Goal: Transaction & Acquisition: Purchase product/service

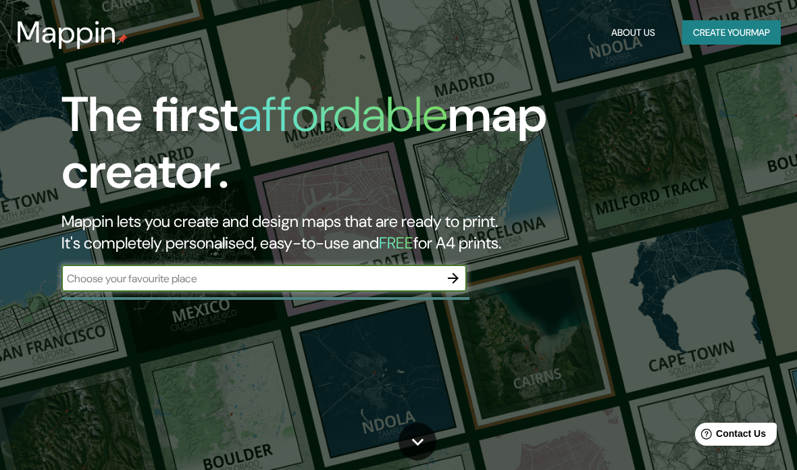
click at [736, 30] on button "Create your map" at bounding box center [731, 32] width 99 height 25
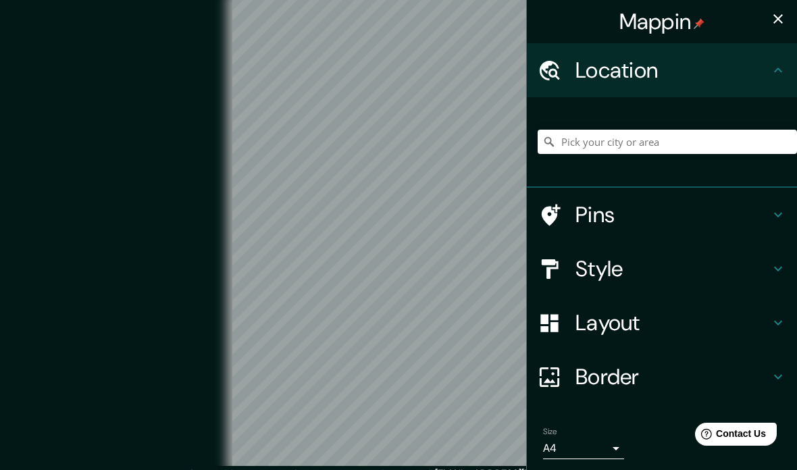
click at [772, 320] on icon at bounding box center [778, 323] width 16 height 16
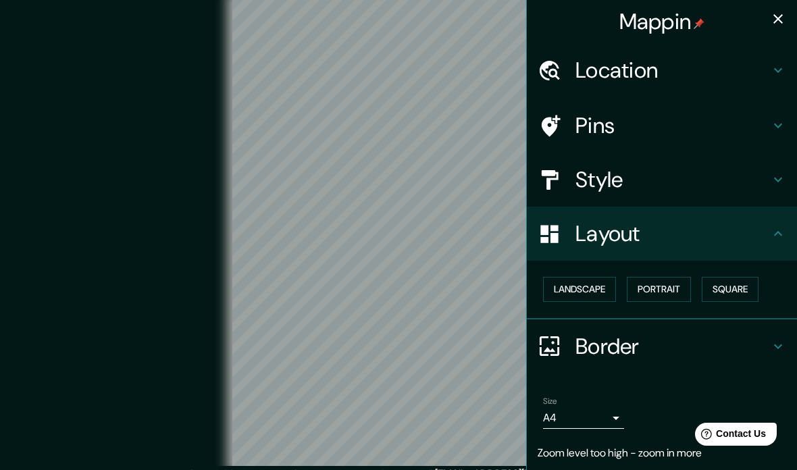
click at [740, 288] on button "Square" at bounding box center [729, 289] width 57 height 25
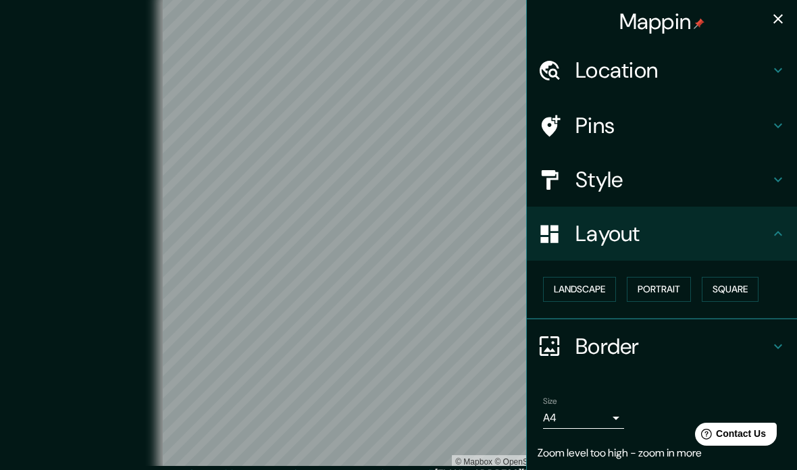
click at [672, 291] on button "Portrait" at bounding box center [658, 289] width 64 height 25
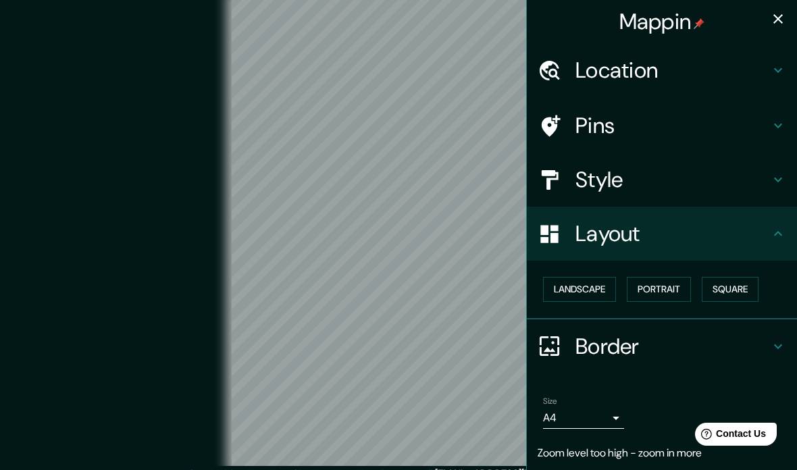
click at [596, 292] on button "Landscape" at bounding box center [579, 289] width 73 height 25
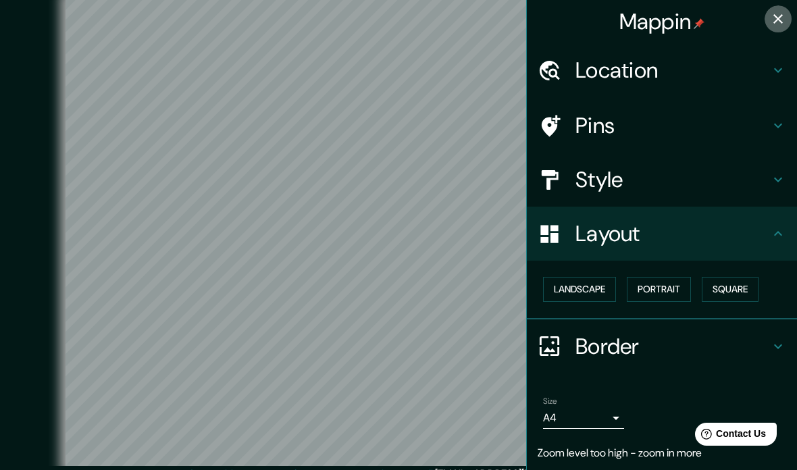
click at [790, 18] on button "button" at bounding box center [777, 18] width 27 height 27
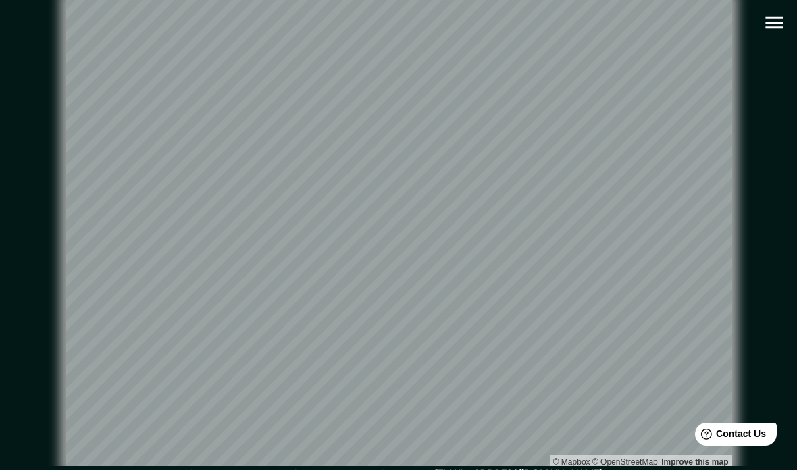
click at [786, 25] on button "button" at bounding box center [774, 22] width 34 height 34
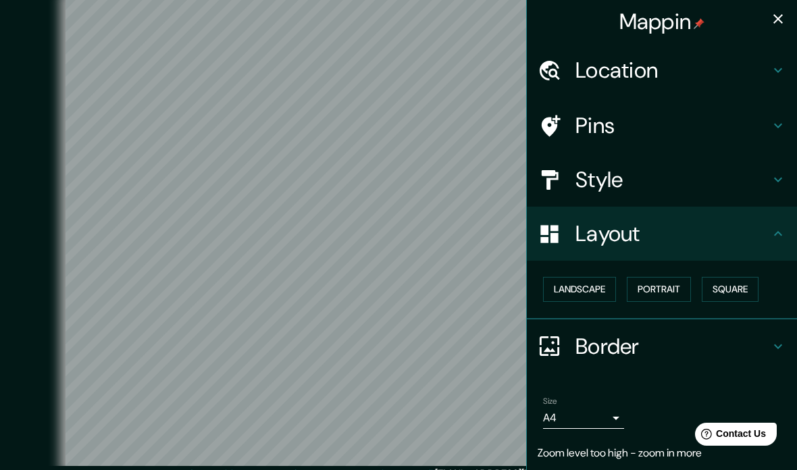
click at [778, 184] on icon at bounding box center [778, 179] width 16 height 16
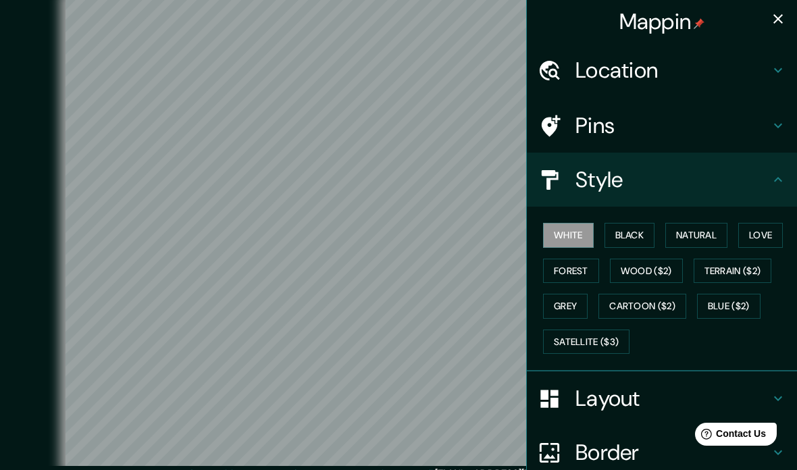
click at [653, 233] on button "Black" at bounding box center [629, 235] width 51 height 25
click at [701, 229] on button "Natural" at bounding box center [696, 235] width 62 height 25
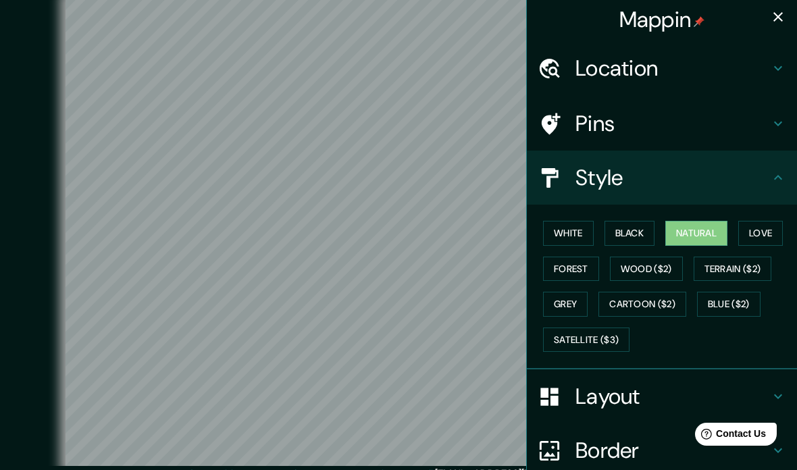
click at [759, 232] on button "Love" at bounding box center [760, 233] width 45 height 25
click at [579, 273] on button "Forest" at bounding box center [571, 269] width 56 height 25
click at [572, 302] on button "Grey" at bounding box center [565, 304] width 45 height 25
click at [616, 331] on button "Satellite ($3)" at bounding box center [586, 339] width 86 height 25
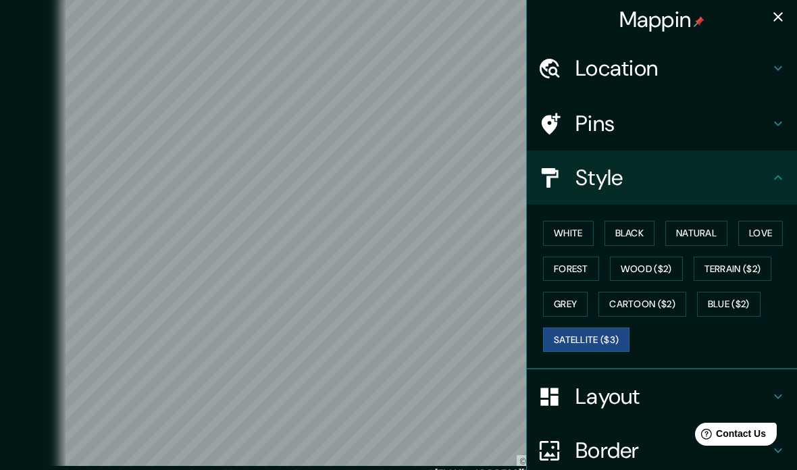
click at [661, 302] on button "Cartoon ($2)" at bounding box center [642, 304] width 88 height 25
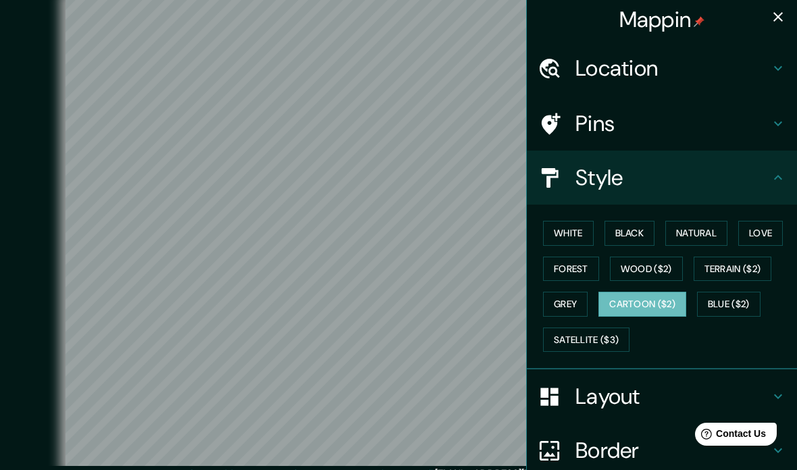
click at [736, 304] on button "Blue ($2)" at bounding box center [728, 304] width 63 height 25
click at [741, 271] on button "Terrain ($2)" at bounding box center [732, 269] width 78 height 25
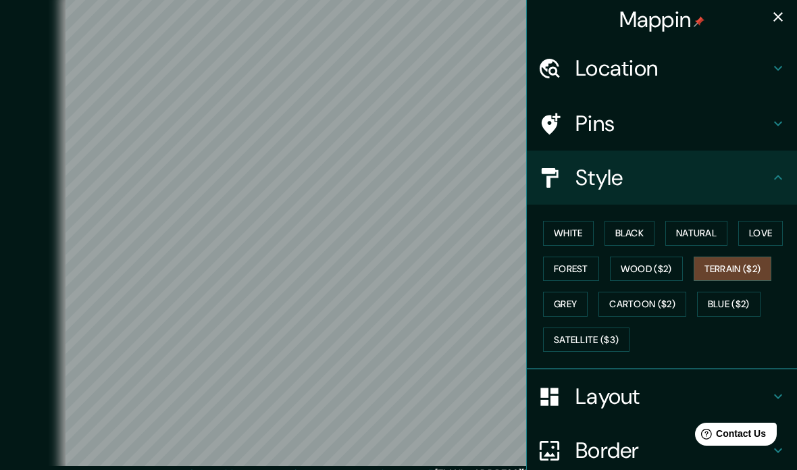
click at [651, 268] on button "Wood ($2)" at bounding box center [646, 269] width 73 height 25
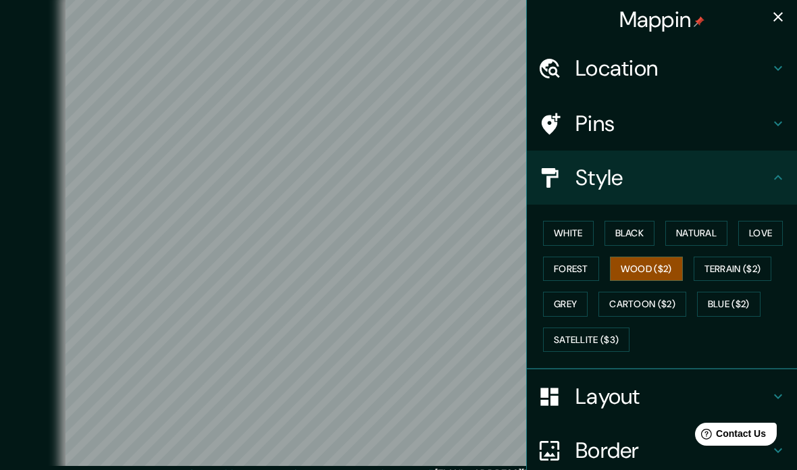
click at [706, 231] on button "Natural" at bounding box center [696, 233] width 62 height 25
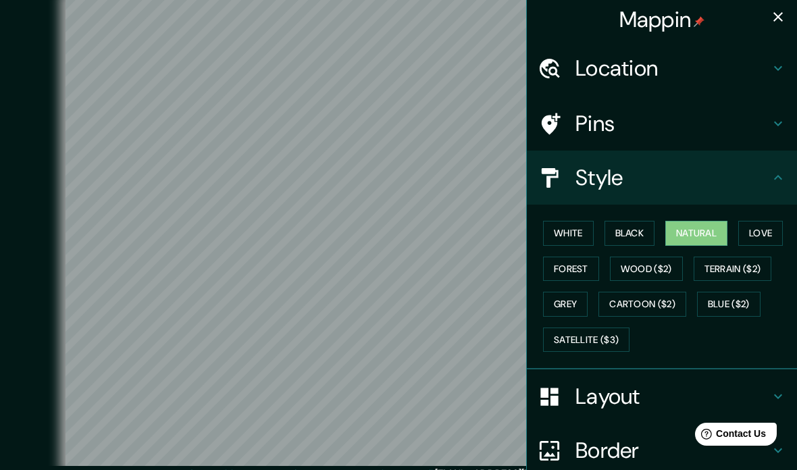
click at [759, 230] on button "Love" at bounding box center [760, 233] width 45 height 25
click at [566, 274] on button "Forest" at bounding box center [571, 269] width 56 height 25
click at [564, 234] on button "White" at bounding box center [568, 233] width 51 height 25
click at [645, 230] on button "Black" at bounding box center [629, 233] width 51 height 25
click at [576, 277] on button "Forest" at bounding box center [571, 269] width 56 height 25
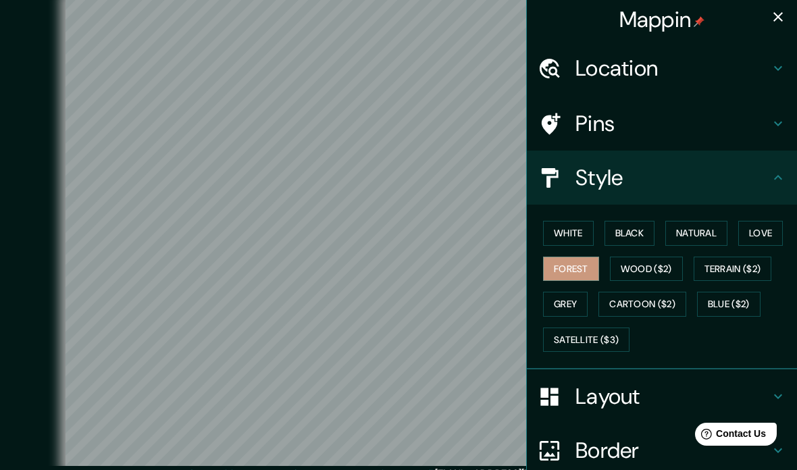
click at [775, 27] on button "button" at bounding box center [777, 16] width 27 height 27
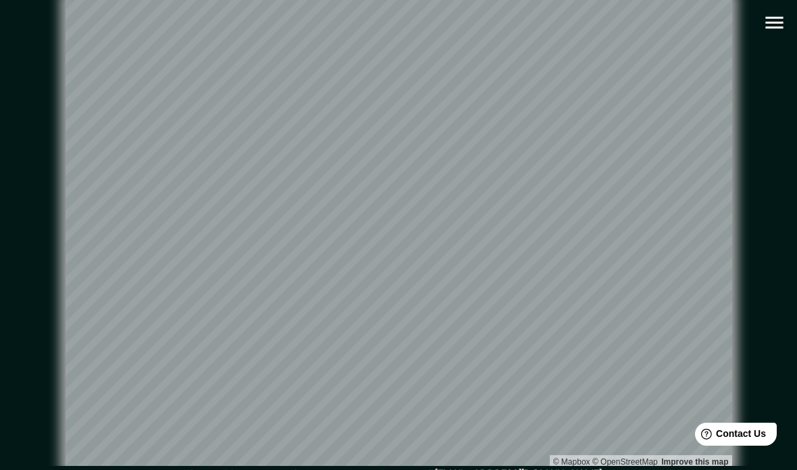
click at [773, 34] on button "button" at bounding box center [774, 22] width 34 height 34
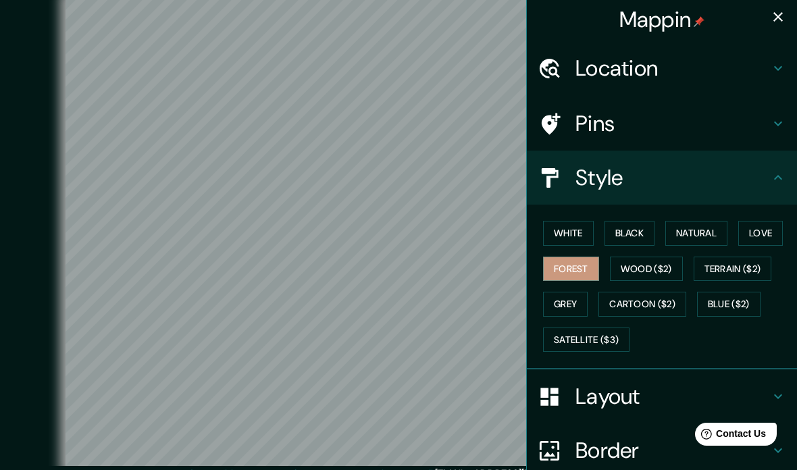
click at [780, 130] on icon at bounding box center [778, 123] width 16 height 16
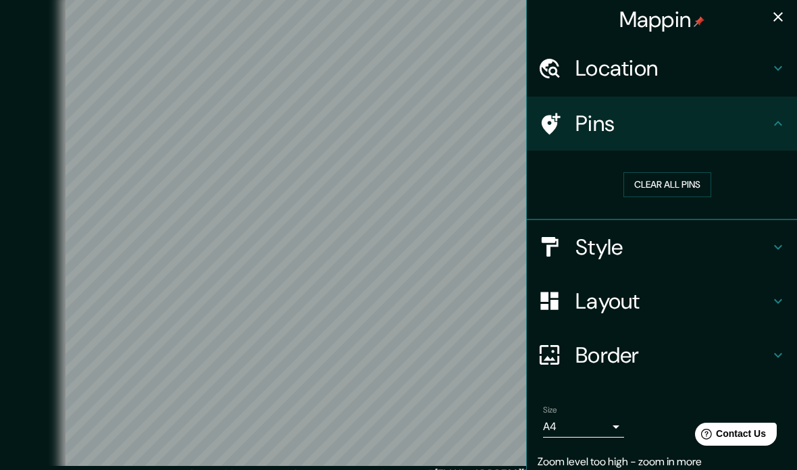
click at [780, 72] on icon at bounding box center [778, 68] width 16 height 16
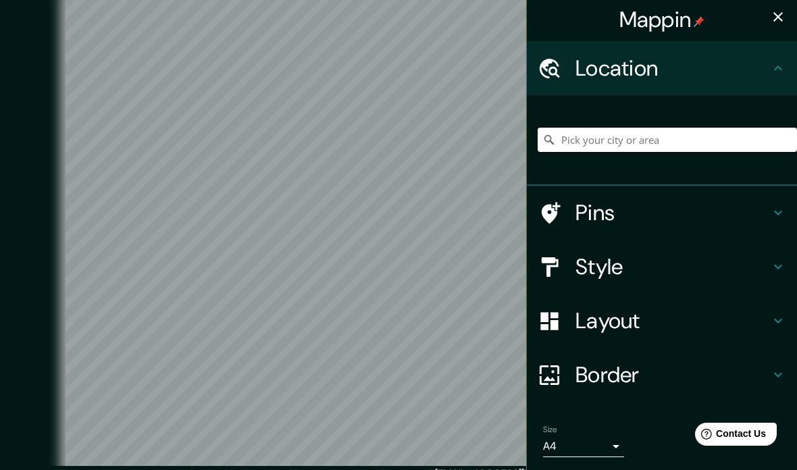
click at [744, 144] on input "Pick your city or area" at bounding box center [666, 140] width 259 height 24
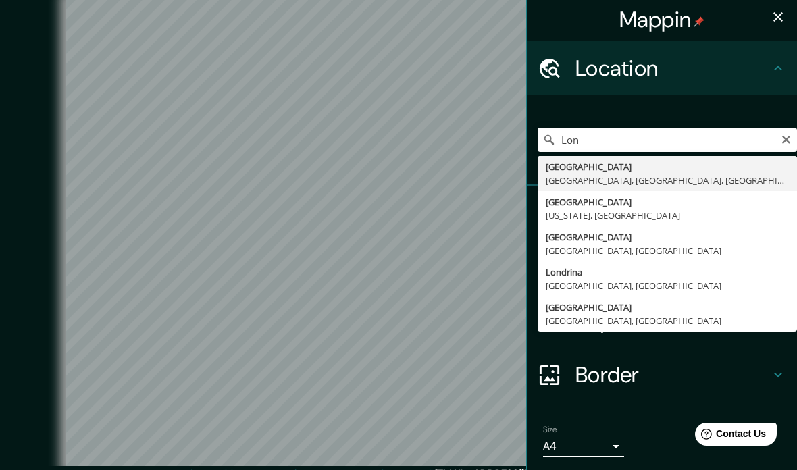
type input "[GEOGRAPHIC_DATA], [GEOGRAPHIC_DATA], [GEOGRAPHIC_DATA], [GEOGRAPHIC_DATA]"
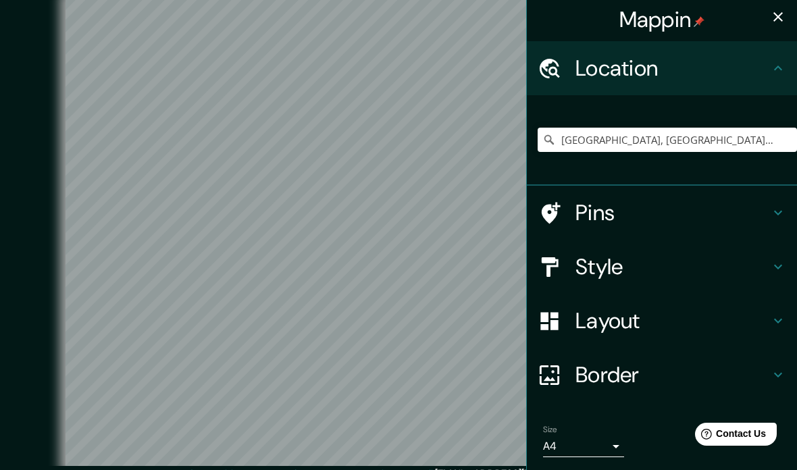
click at [788, 22] on button "button" at bounding box center [777, 16] width 27 height 27
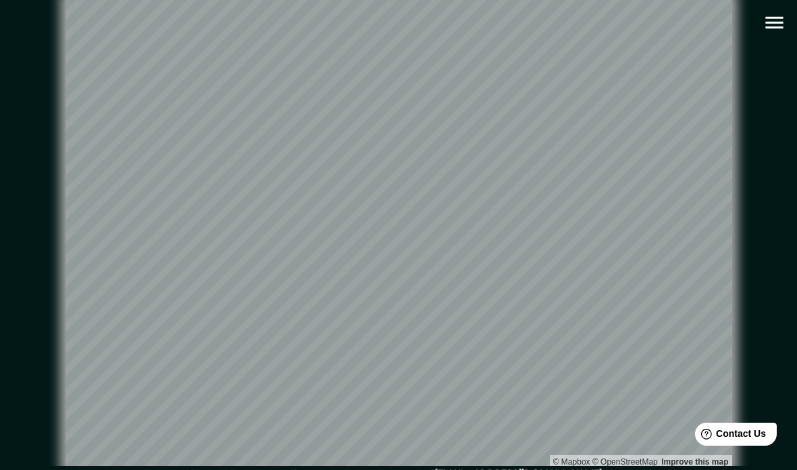
click at [773, 21] on icon "button" at bounding box center [774, 23] width 24 height 24
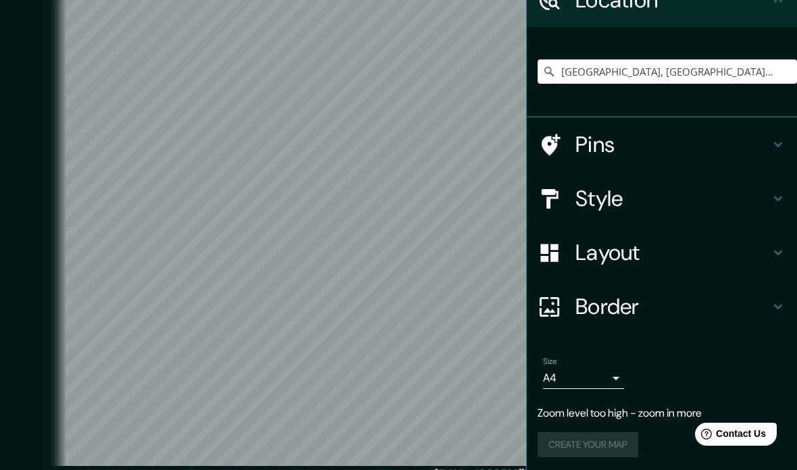
scroll to position [70, 0]
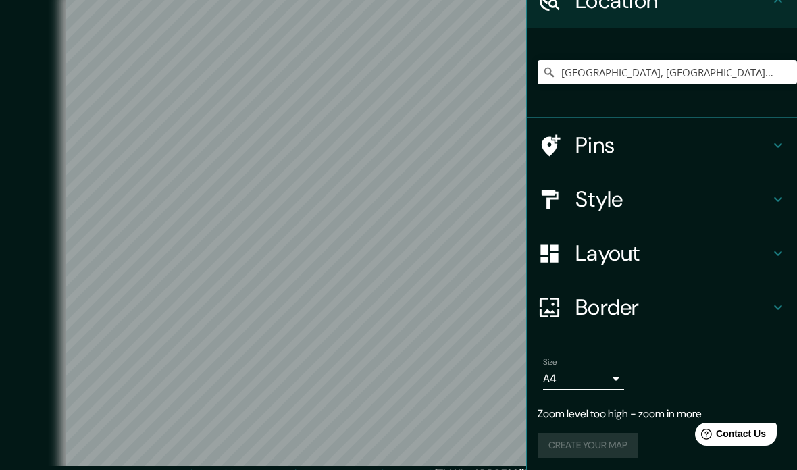
click at [774, 256] on icon at bounding box center [778, 253] width 16 height 16
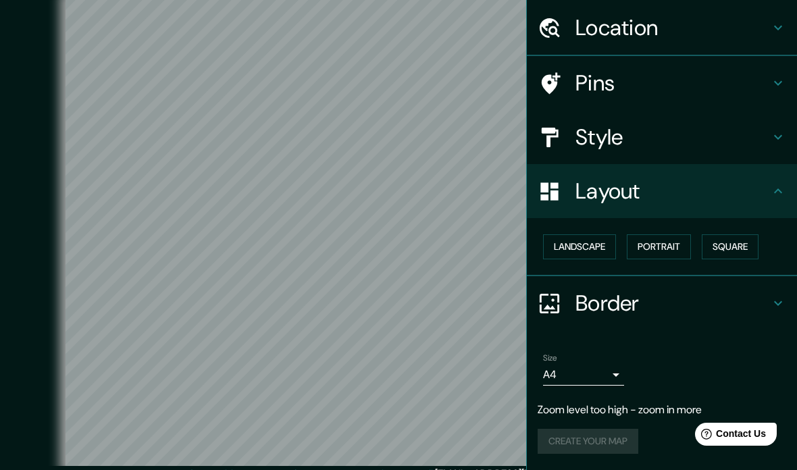
scroll to position [38, 0]
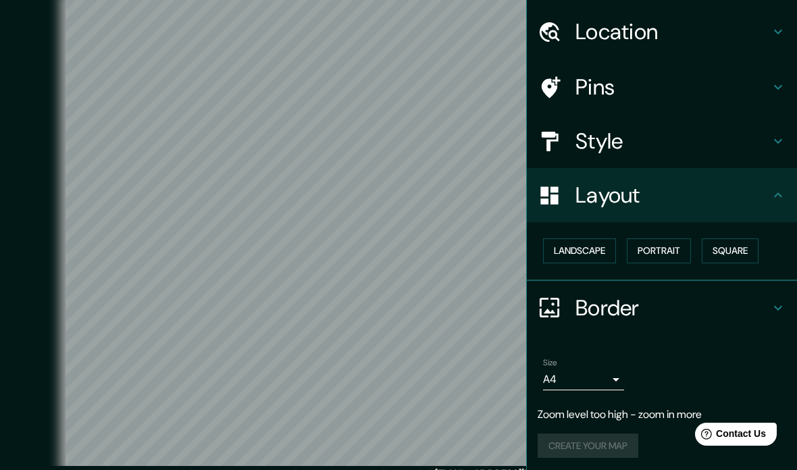
click at [777, 294] on div "Border" at bounding box center [662, 308] width 270 height 54
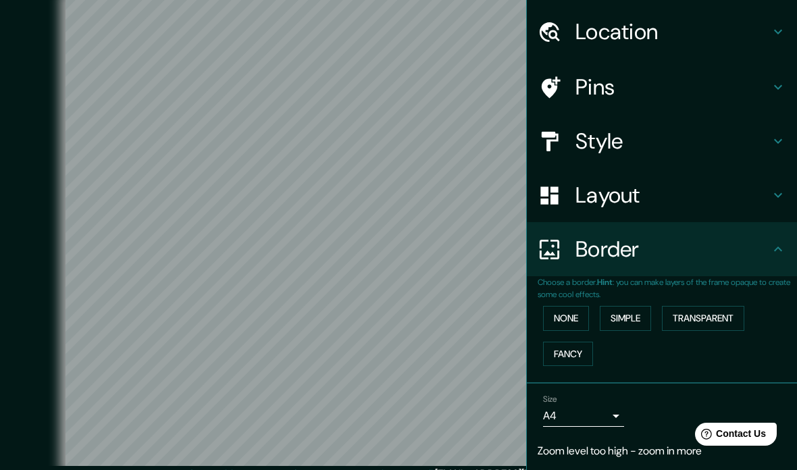
click at [568, 321] on button "None" at bounding box center [566, 318] width 46 height 25
click at [574, 313] on button "None" at bounding box center [566, 318] width 46 height 25
click at [629, 319] on button "Simple" at bounding box center [624, 318] width 51 height 25
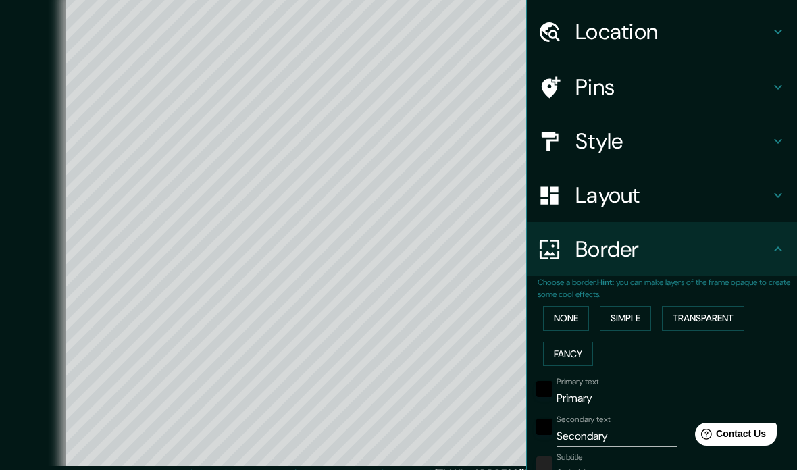
click at [697, 314] on button "Transparent" at bounding box center [703, 318] width 82 height 25
click at [580, 356] on button "Fancy" at bounding box center [568, 354] width 50 height 25
click at [699, 311] on button "Transparent" at bounding box center [703, 318] width 82 height 25
click at [620, 317] on button "Simple" at bounding box center [624, 318] width 51 height 25
click at [574, 321] on button "None" at bounding box center [566, 318] width 46 height 25
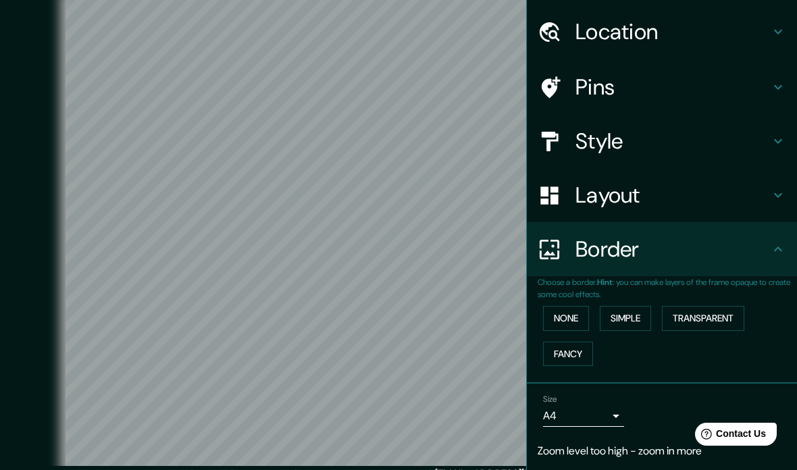
click at [779, 30] on icon at bounding box center [778, 32] width 16 height 16
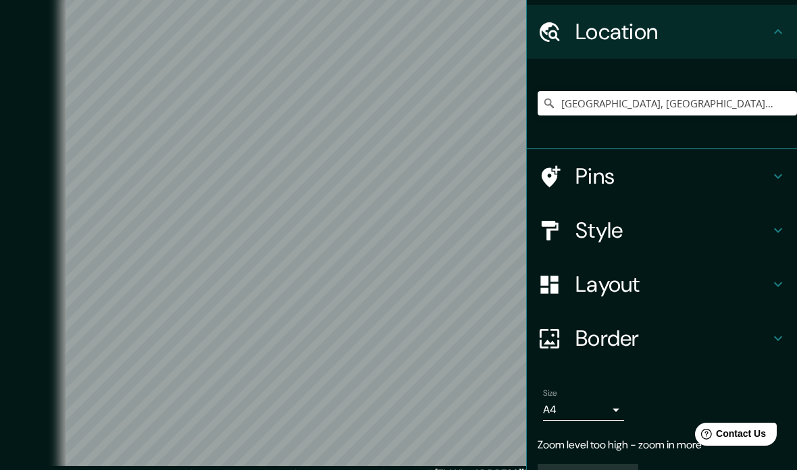
click at [776, 169] on icon at bounding box center [778, 176] width 16 height 16
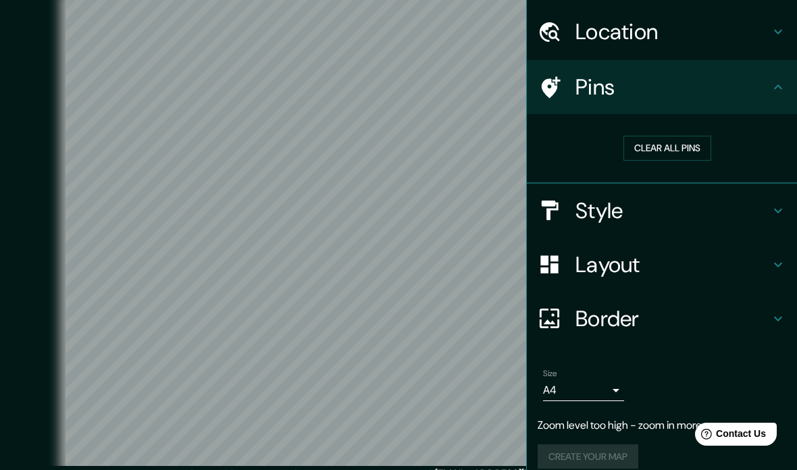
click at [686, 158] on button "Clear all pins" at bounding box center [667, 148] width 88 height 25
click at [687, 149] on button "Clear all pins" at bounding box center [667, 148] width 88 height 25
click at [781, 32] on icon at bounding box center [778, 32] width 16 height 16
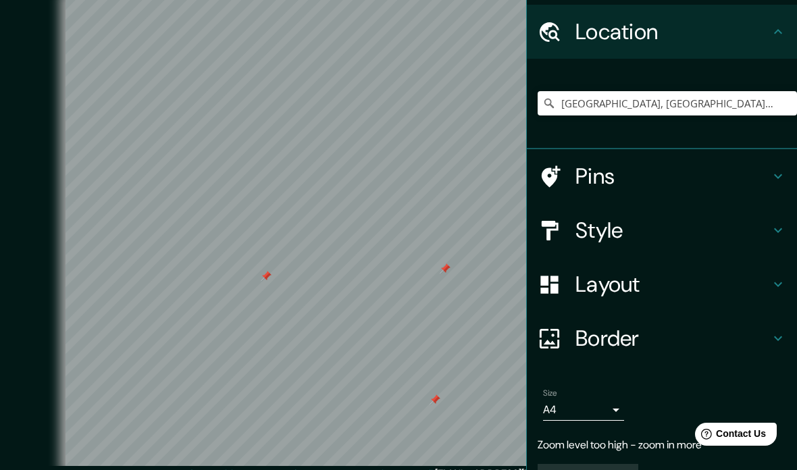
click at [794, 30] on div "Location" at bounding box center [662, 32] width 270 height 54
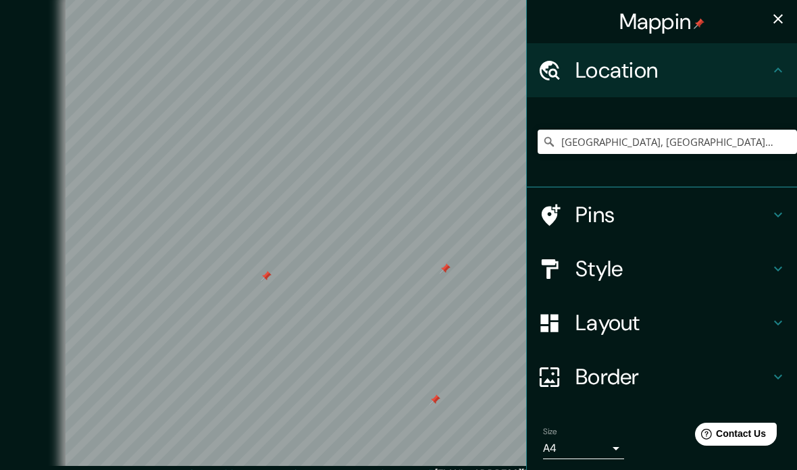
scroll to position [0, 0]
click at [778, 22] on icon "button" at bounding box center [778, 19] width 16 height 16
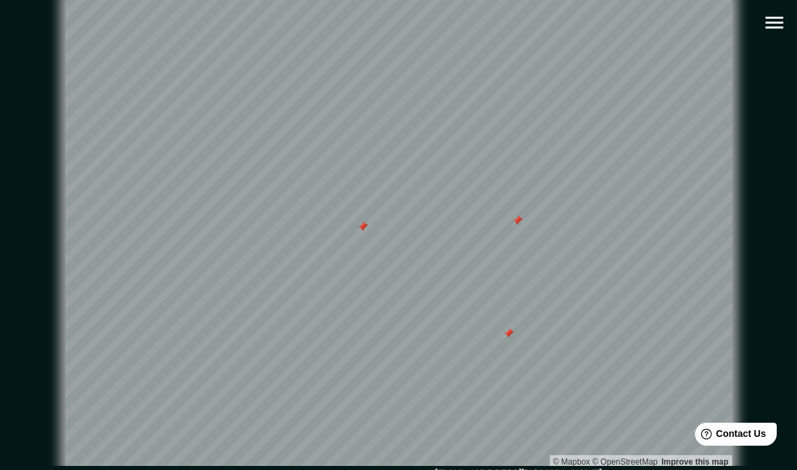
click at [788, 24] on button "button" at bounding box center [774, 22] width 34 height 34
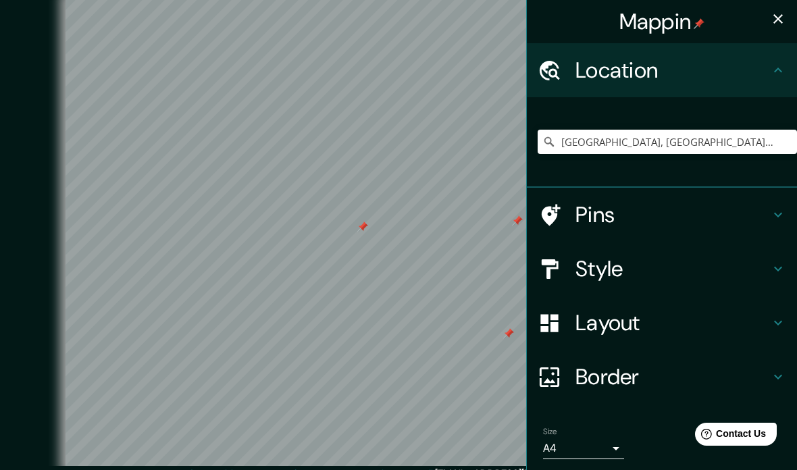
click at [776, 214] on icon at bounding box center [778, 215] width 8 height 5
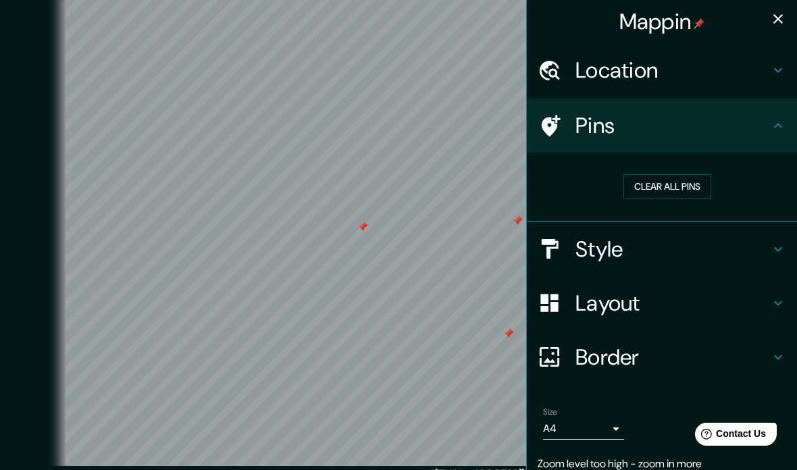
click at [685, 196] on button "Clear all pins" at bounding box center [667, 186] width 88 height 25
click at [788, 70] on div "Location" at bounding box center [662, 70] width 270 height 54
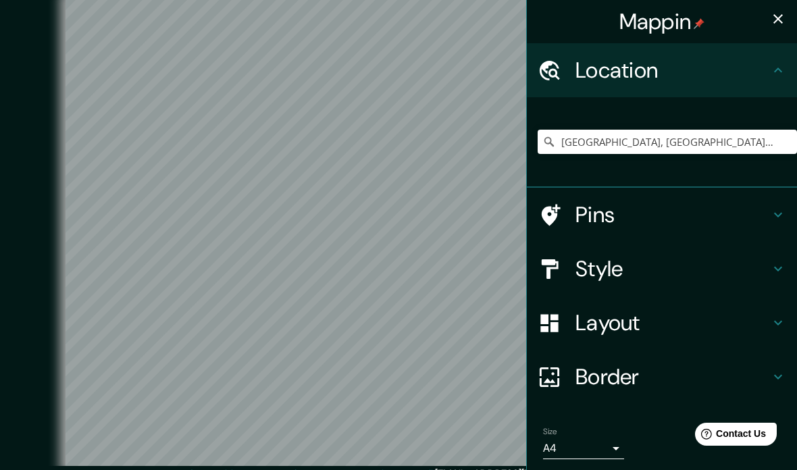
click at [775, 272] on icon at bounding box center [778, 269] width 16 height 16
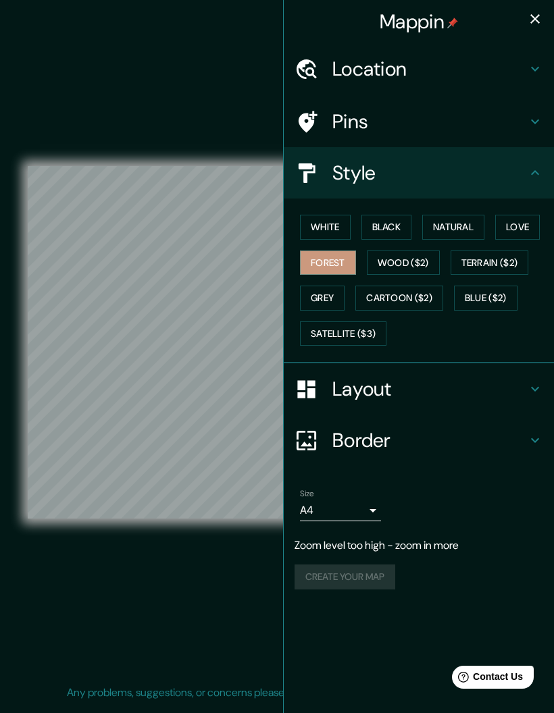
click at [398, 227] on button "Black" at bounding box center [386, 227] width 51 height 25
click at [448, 229] on button "Natural" at bounding box center [453, 227] width 62 height 25
click at [533, 227] on button "Love" at bounding box center [517, 227] width 45 height 25
click at [537, 228] on button "Love" at bounding box center [517, 227] width 45 height 25
click at [539, 225] on button "Love" at bounding box center [517, 227] width 45 height 25
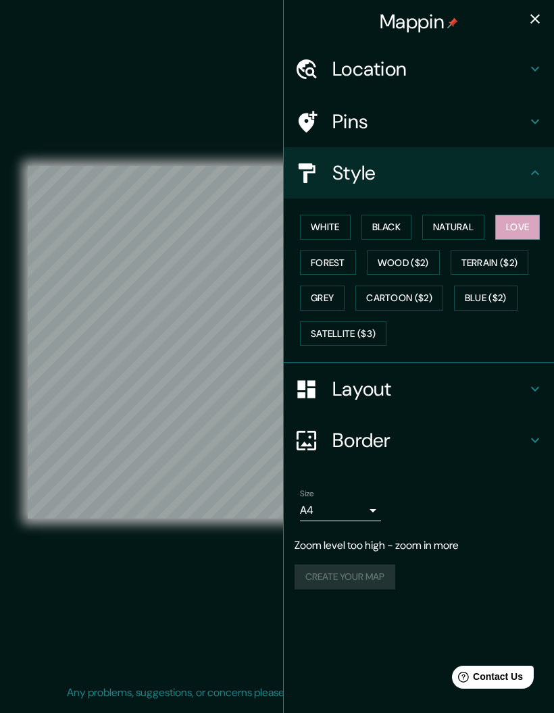
click at [342, 223] on button "White" at bounding box center [325, 227] width 51 height 25
click at [531, 231] on button "Love" at bounding box center [517, 227] width 45 height 25
click at [344, 265] on button "Forest" at bounding box center [328, 262] width 56 height 25
click at [340, 300] on button "Grey" at bounding box center [322, 298] width 45 height 25
click at [420, 260] on button "Wood ($2)" at bounding box center [403, 262] width 73 height 25
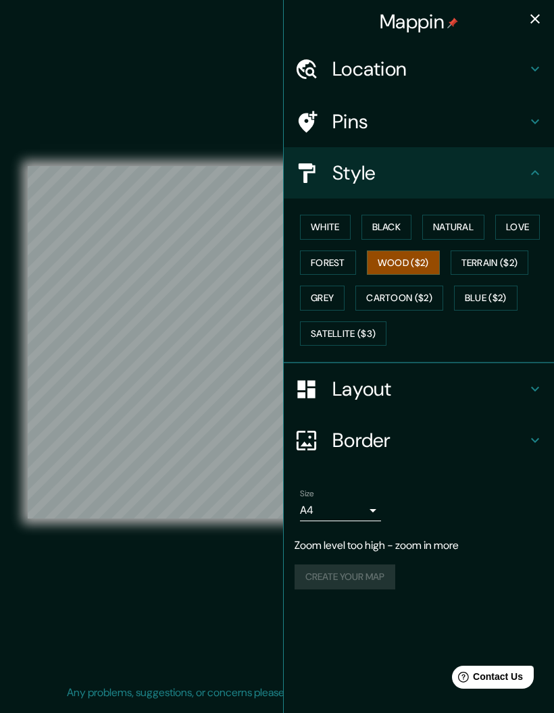
click at [511, 269] on button "Terrain ($2)" at bounding box center [489, 262] width 78 height 25
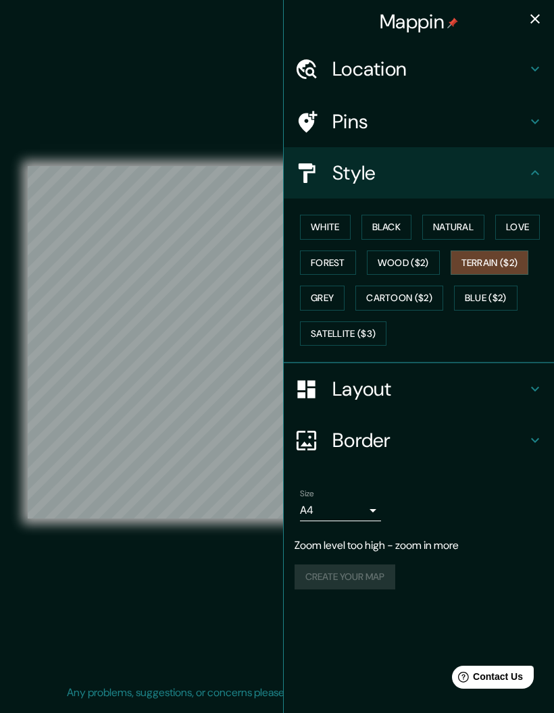
click at [433, 294] on button "Cartoon ($2)" at bounding box center [399, 298] width 88 height 25
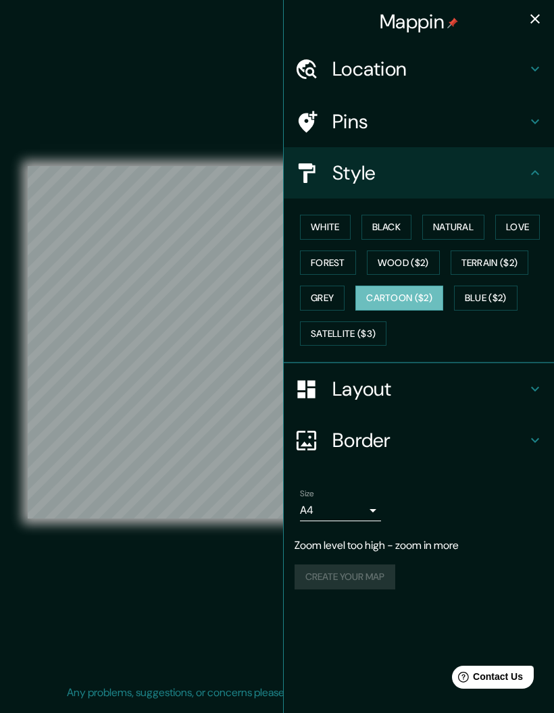
click at [506, 296] on button "Blue ($2)" at bounding box center [485, 298] width 63 height 25
click at [378, 339] on button "Satellite ($3)" at bounding box center [343, 333] width 86 height 25
click at [336, 265] on button "Forest" at bounding box center [328, 262] width 56 height 25
click at [335, 298] on button "Grey" at bounding box center [322, 298] width 45 height 25
click at [390, 469] on div "Create your map" at bounding box center [418, 576] width 248 height 25
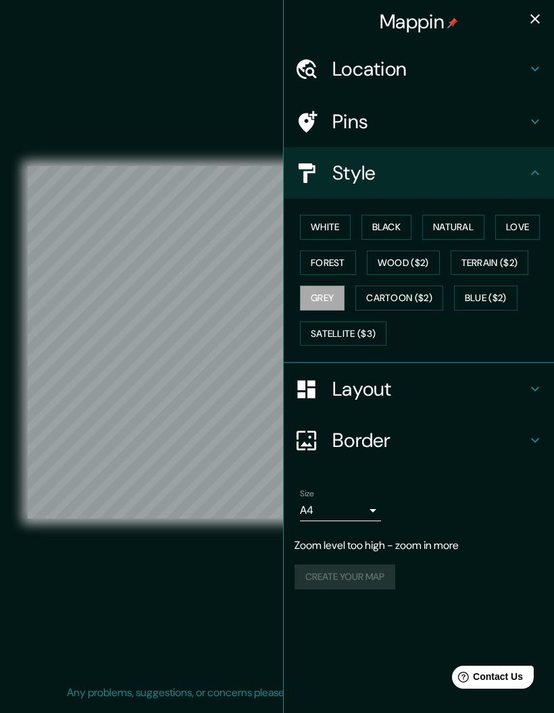
click at [373, 469] on div "Create your map" at bounding box center [418, 576] width 248 height 25
click at [536, 18] on icon "button" at bounding box center [534, 18] width 9 height 9
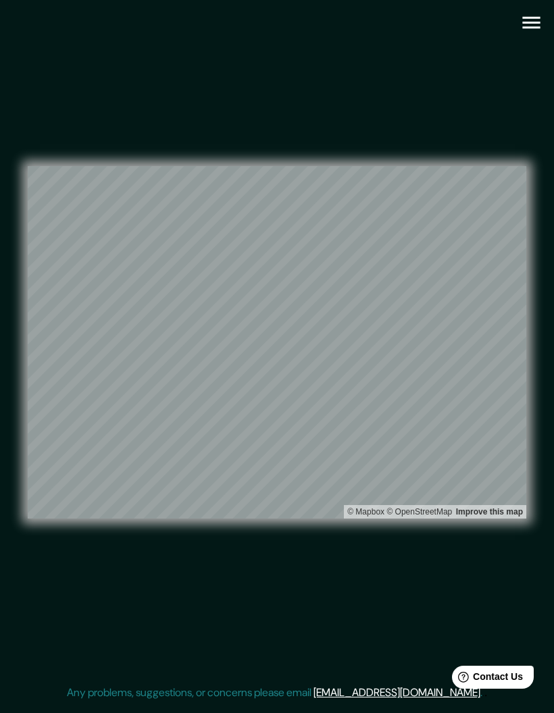
click at [523, 25] on icon "button" at bounding box center [531, 23] width 24 height 24
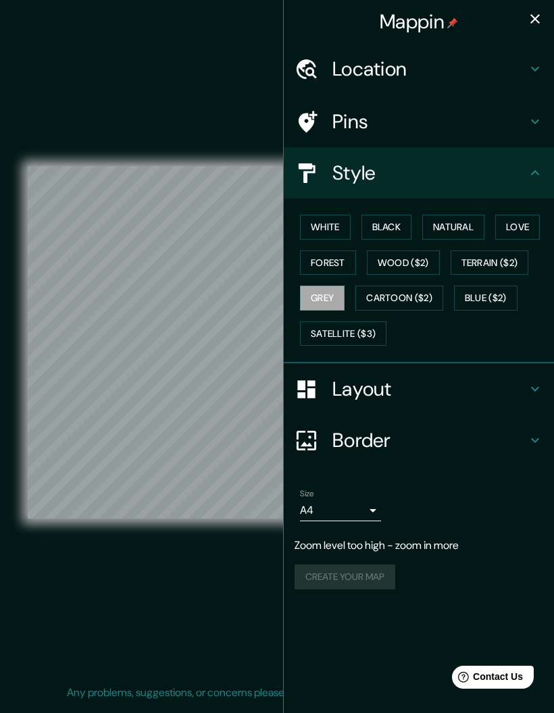
click at [385, 469] on div "Create your map" at bounding box center [418, 576] width 248 height 25
click at [209, 469] on div "© Mapbox © OpenStreetMap Improve this map" at bounding box center [277, 342] width 498 height 641
click at [538, 18] on icon "button" at bounding box center [535, 19] width 16 height 16
